Goal: Task Accomplishment & Management: Manage account settings

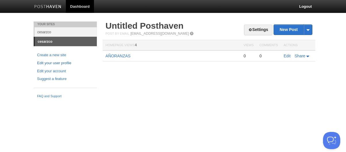
click at [69, 63] on link "Edit your user profile" at bounding box center [65, 63] width 56 height 6
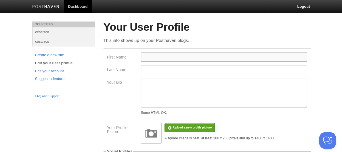
click at [145, 58] on input "First Name" at bounding box center [224, 57] width 166 height 9
type input "[PERSON_NAME]"
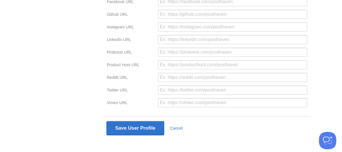
scroll to position [190, 0]
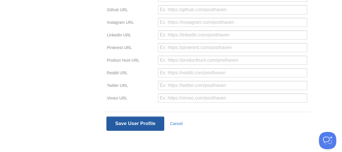
click at [155, 121] on button "Save User Profile" at bounding box center [135, 124] width 58 height 14
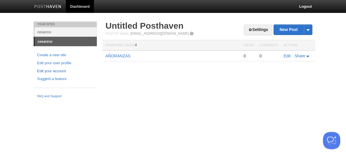
click at [62, 72] on link "Edit your account" at bounding box center [65, 71] width 56 height 6
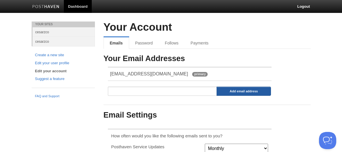
click at [221, 93] on input "Add email address" at bounding box center [243, 91] width 55 height 9
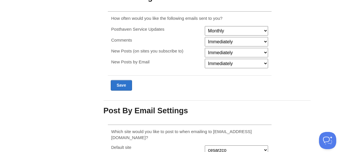
scroll to position [122, 0]
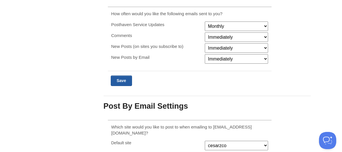
click at [122, 83] on input "Submit" at bounding box center [122, 81] width 22 height 11
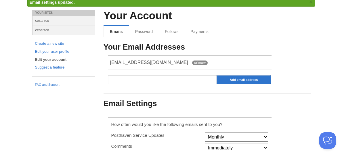
scroll to position [22, 0]
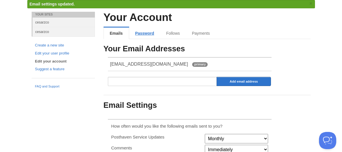
click at [149, 34] on link "Password" at bounding box center [144, 33] width 31 height 11
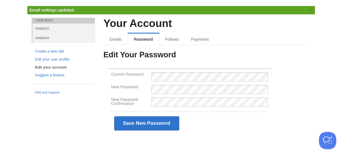
scroll to position [4, 0]
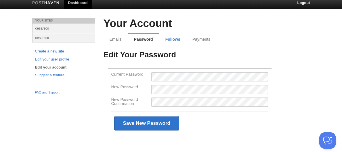
click at [169, 41] on link "Follows" at bounding box center [172, 39] width 27 height 11
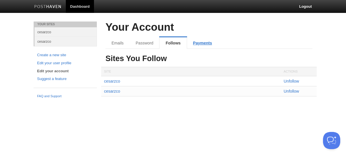
click at [197, 44] on link "Payments" at bounding box center [202, 42] width 31 height 11
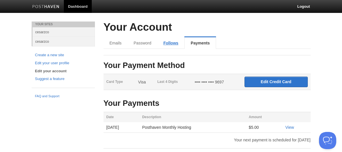
click at [172, 45] on link "Follows" at bounding box center [170, 42] width 27 height 11
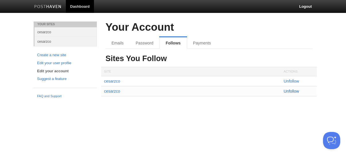
click at [289, 91] on link "Unfollow" at bounding box center [292, 91] width 16 height 5
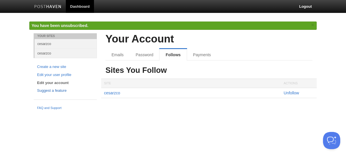
click at [60, 90] on link "Suggest a feature" at bounding box center [65, 91] width 56 height 6
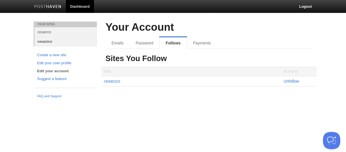
click at [49, 43] on link "cesarzco" at bounding box center [65, 41] width 62 height 9
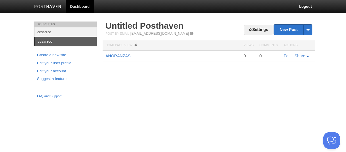
drag, startPoint x: 50, startPoint y: 42, endPoint x: 38, endPoint y: 41, distance: 12.1
click at [38, 41] on link "cesarzco" at bounding box center [66, 41] width 62 height 9
click at [58, 42] on link "cesarzco" at bounding box center [66, 41] width 62 height 9
click at [62, 34] on link "cesarzco" at bounding box center [65, 31] width 62 height 9
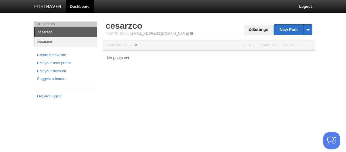
click at [54, 42] on link "cesarzco" at bounding box center [65, 41] width 62 height 9
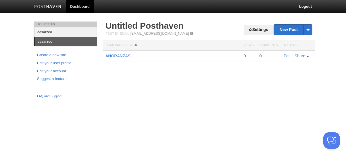
click at [54, 33] on link "cesarzco" at bounding box center [65, 31] width 62 height 9
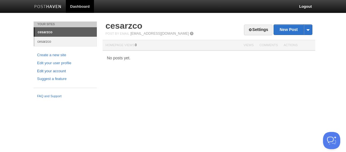
click at [63, 72] on link "Edit your account" at bounding box center [65, 71] width 56 height 6
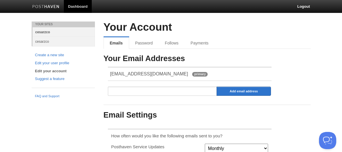
click at [51, 33] on link "cesarzco" at bounding box center [63, 31] width 62 height 9
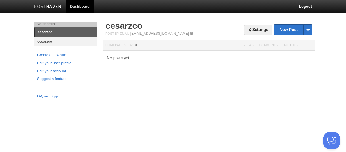
click at [46, 40] on link "cesarzco" at bounding box center [65, 41] width 62 height 9
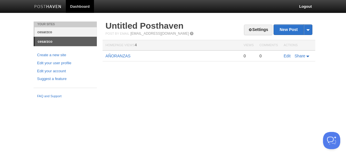
click at [48, 33] on link "cesarzco" at bounding box center [65, 31] width 62 height 9
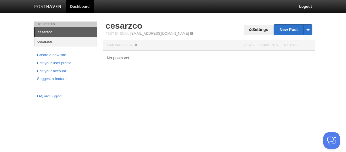
click at [51, 43] on link "cesarzco" at bounding box center [65, 41] width 62 height 9
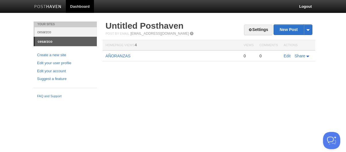
click at [137, 46] on span "4" at bounding box center [136, 45] width 2 height 4
click at [246, 45] on th "Views" at bounding box center [249, 45] width 16 height 11
click at [129, 45] on th "Homepage Views 4" at bounding box center [172, 45] width 138 height 11
click at [137, 45] on span "4" at bounding box center [136, 45] width 2 height 4
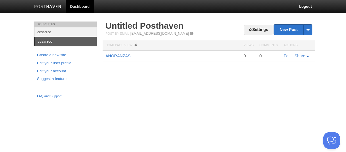
click at [148, 51] on td "AÑORANZAS" at bounding box center [172, 56] width 138 height 11
click at [253, 31] on link "Settings" at bounding box center [258, 30] width 28 height 11
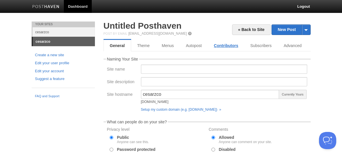
click at [222, 45] on link "Contributors" at bounding box center [226, 45] width 37 height 11
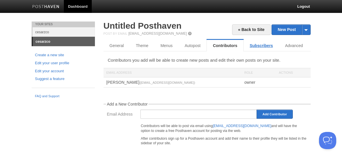
click at [257, 45] on link "Subscribers" at bounding box center [260, 45] width 35 height 11
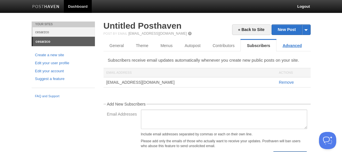
click at [282, 46] on link "Advanced" at bounding box center [291, 45] width 31 height 11
